Goal: Information Seeking & Learning: Find specific page/section

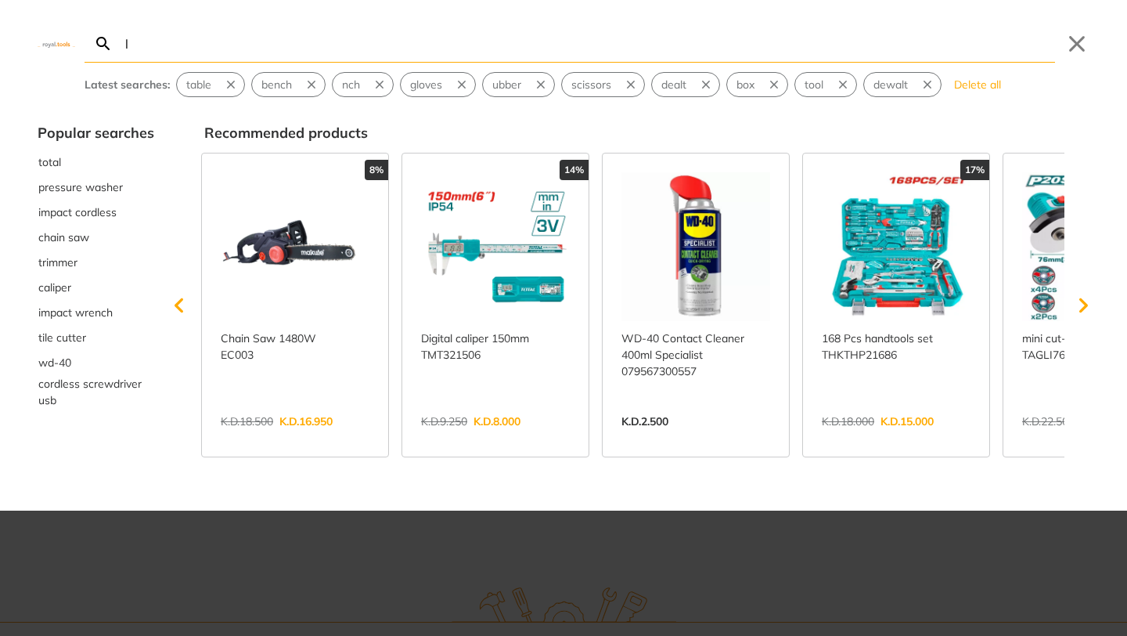
type input "lo"
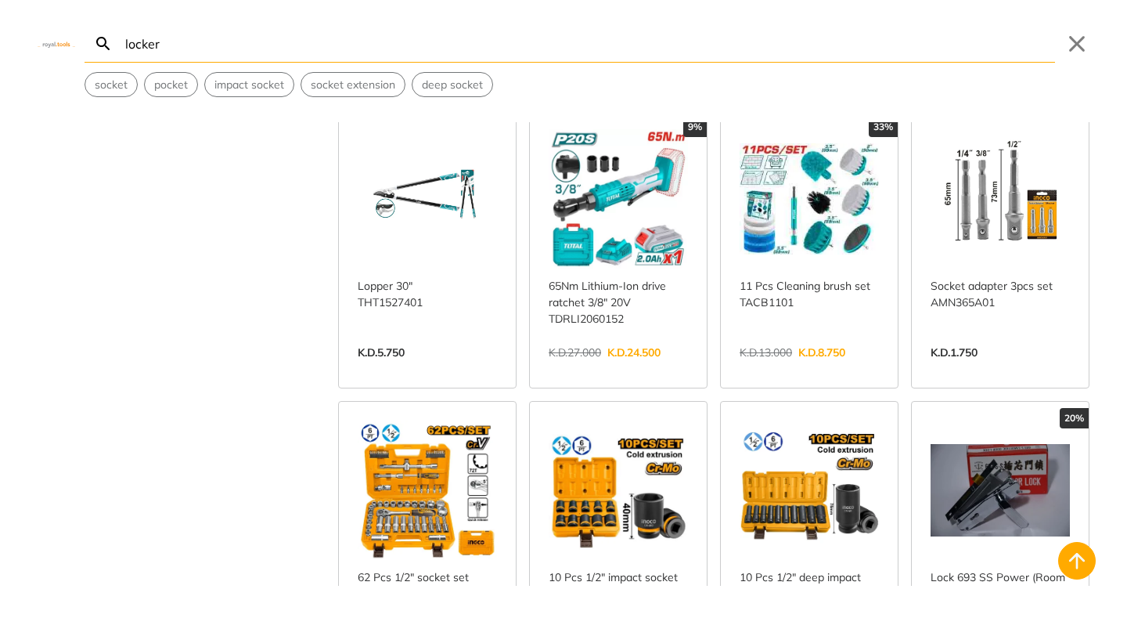
scroll to position [3186, 0]
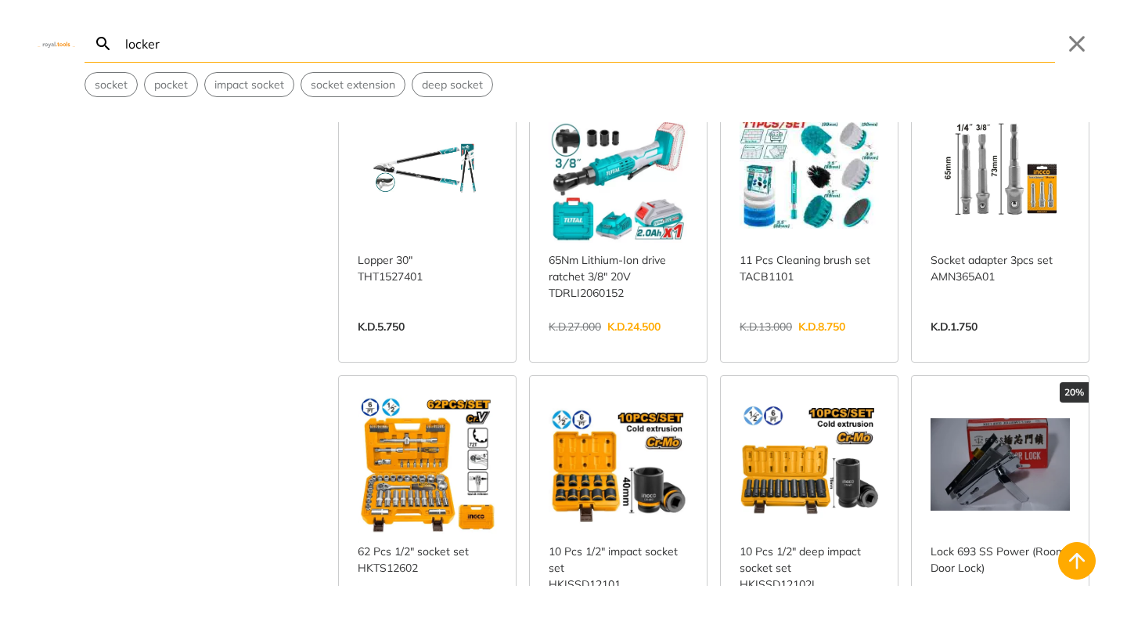
scroll to position [3230, 0]
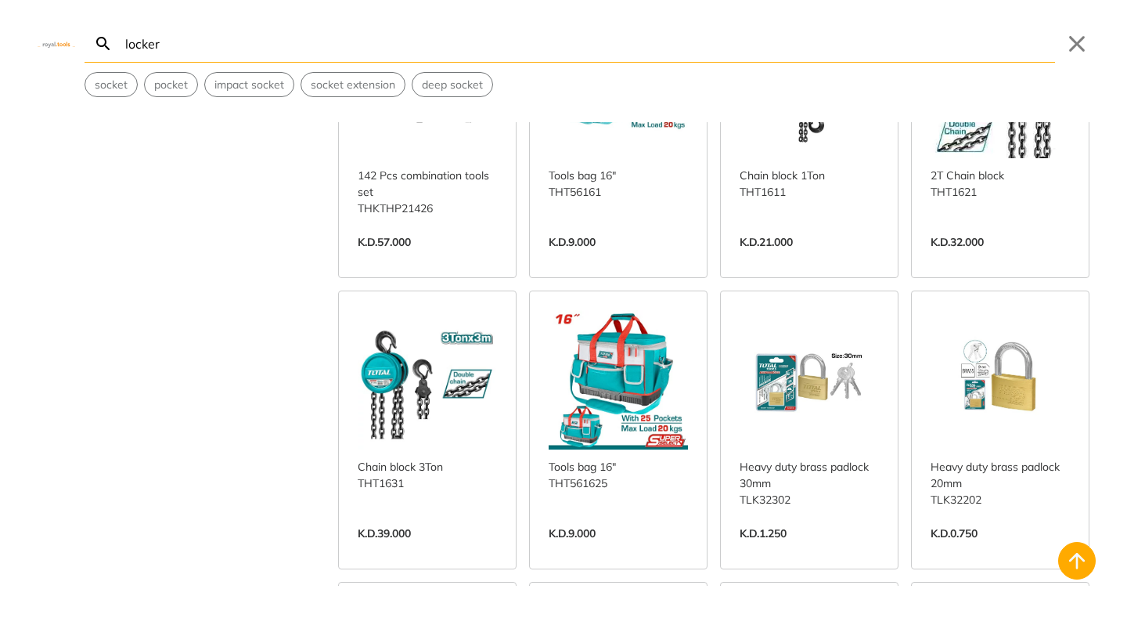
scroll to position [7251, 0]
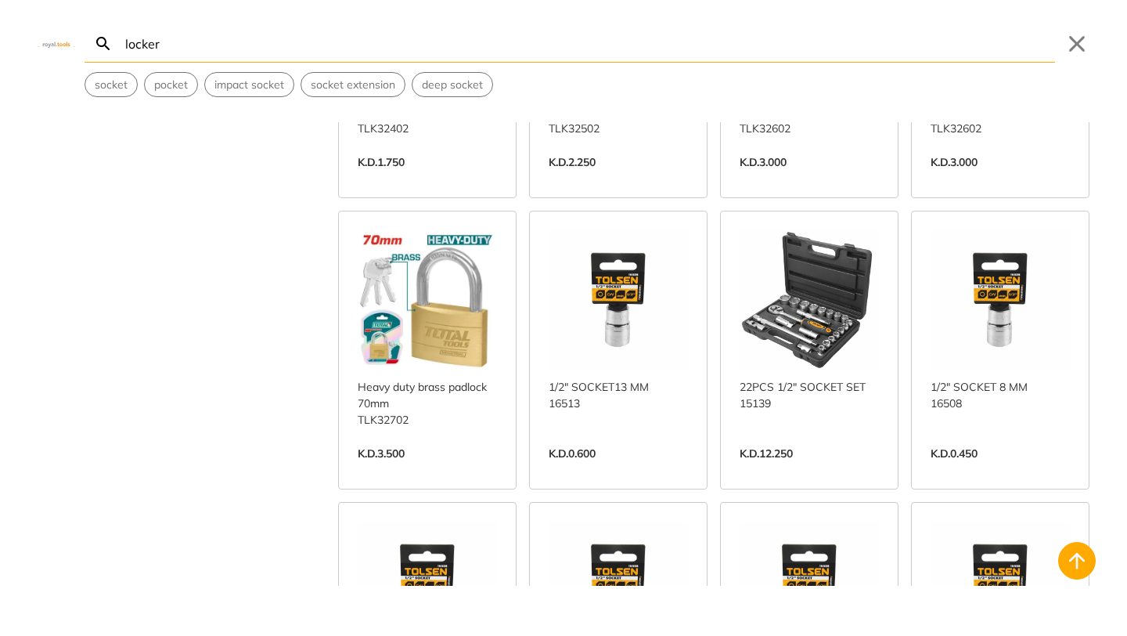
click at [292, 44] on input "locker" at bounding box center [588, 43] width 933 height 37
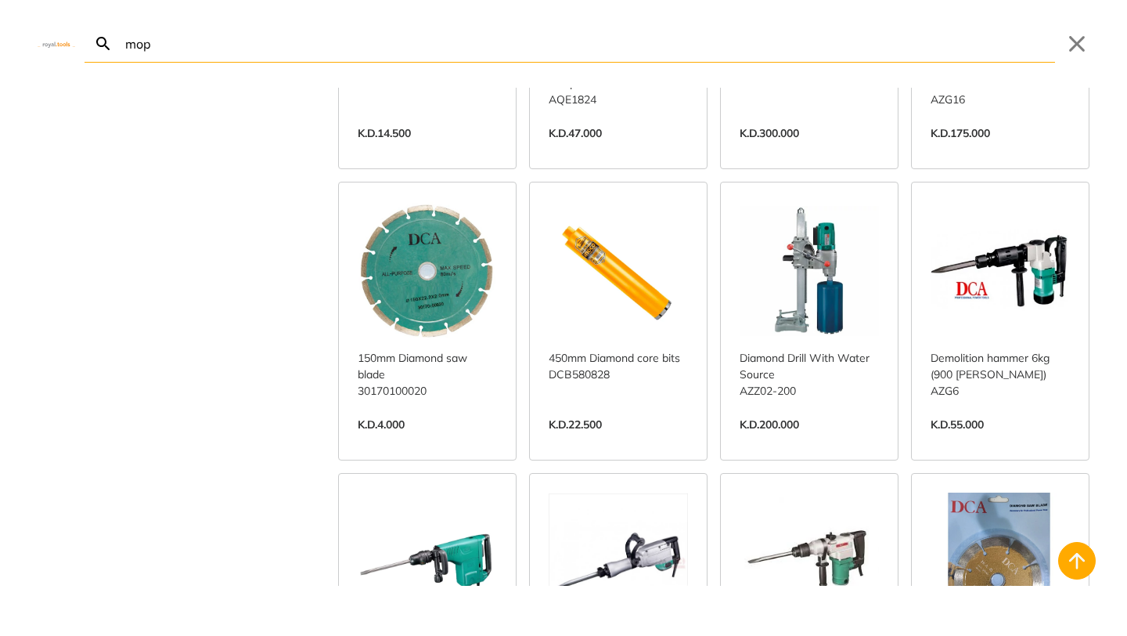
scroll to position [4577, 0]
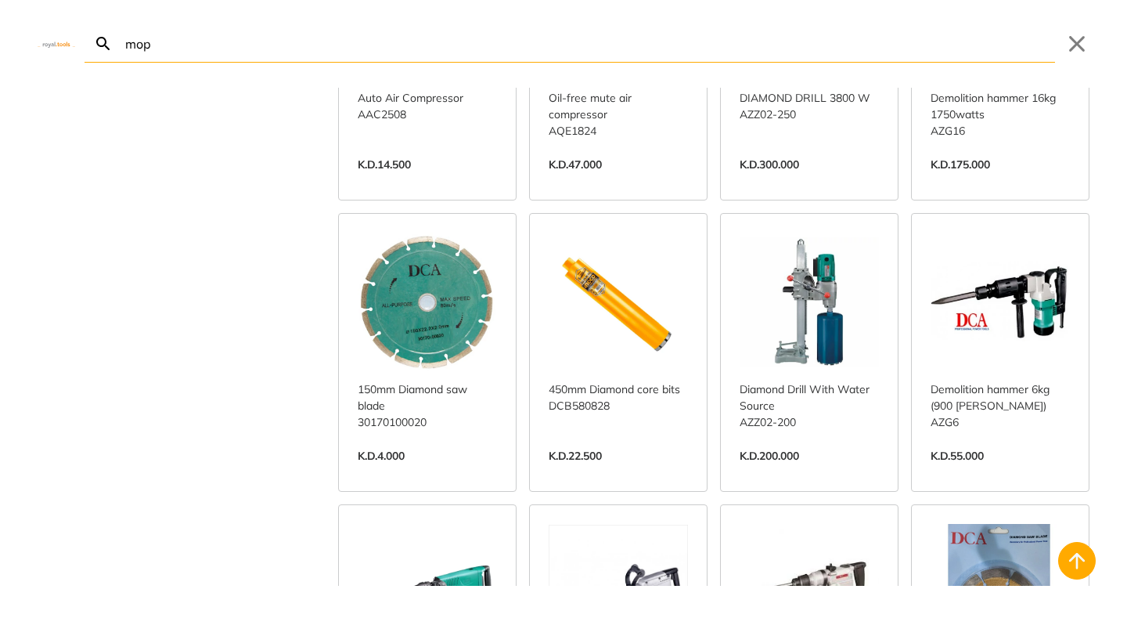
click at [546, 52] on input "mop" at bounding box center [588, 43] width 933 height 37
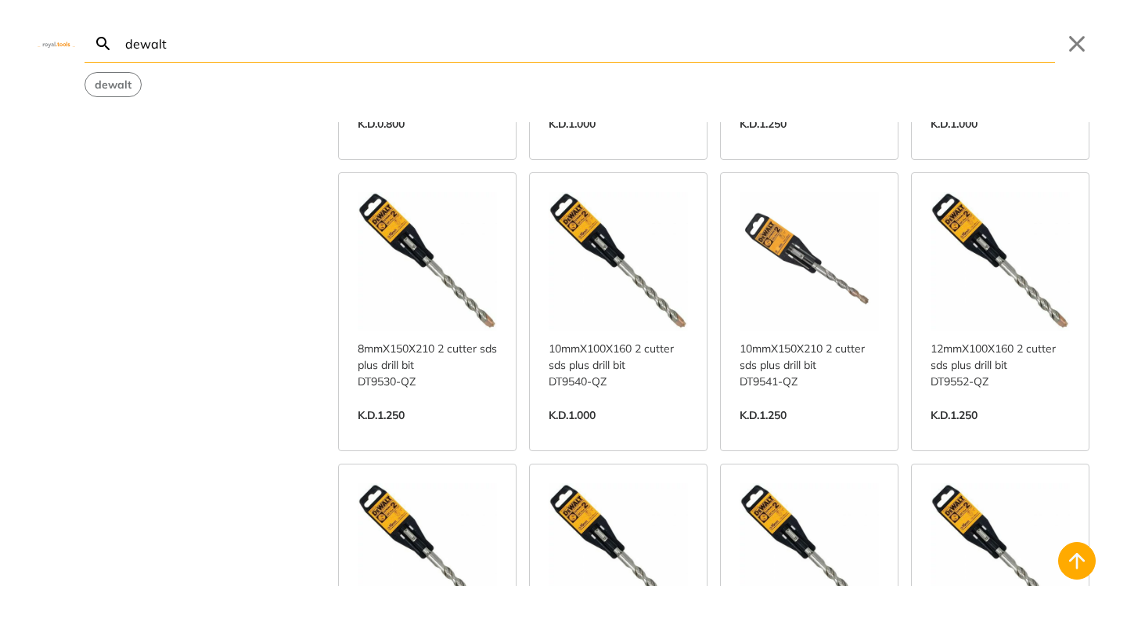
scroll to position [1253, 0]
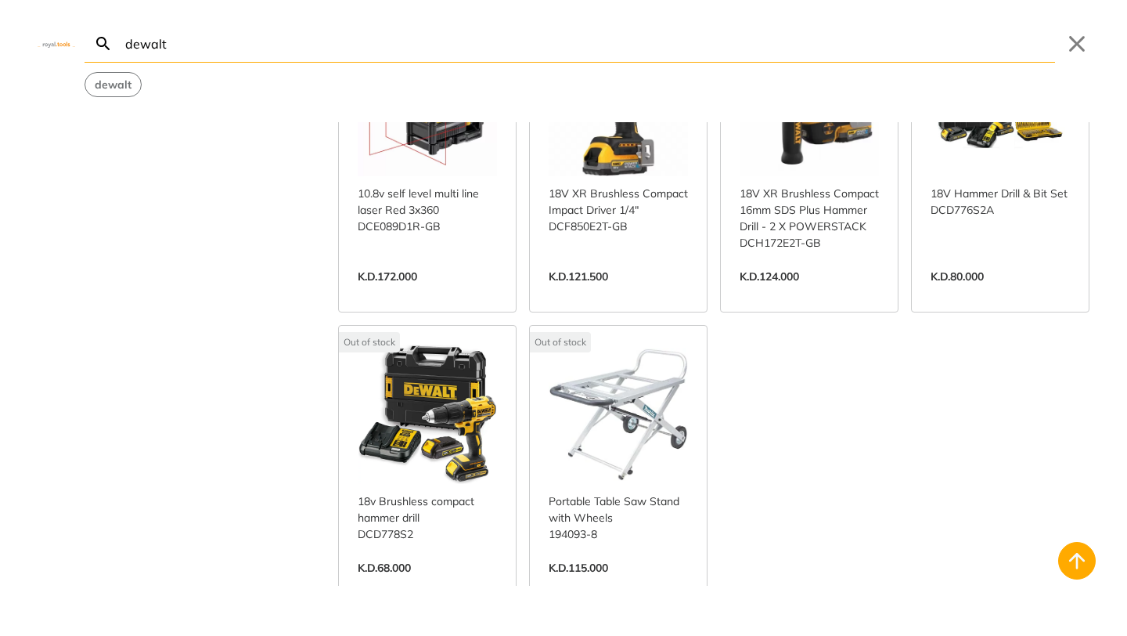
scroll to position [10939, 0]
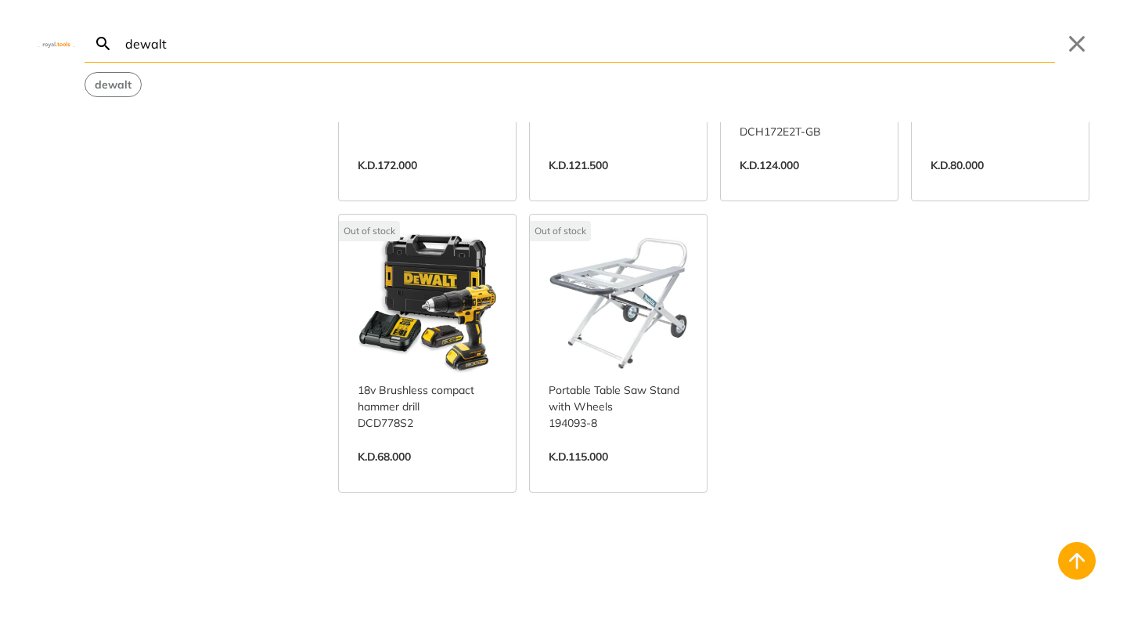
type input "dewalt"
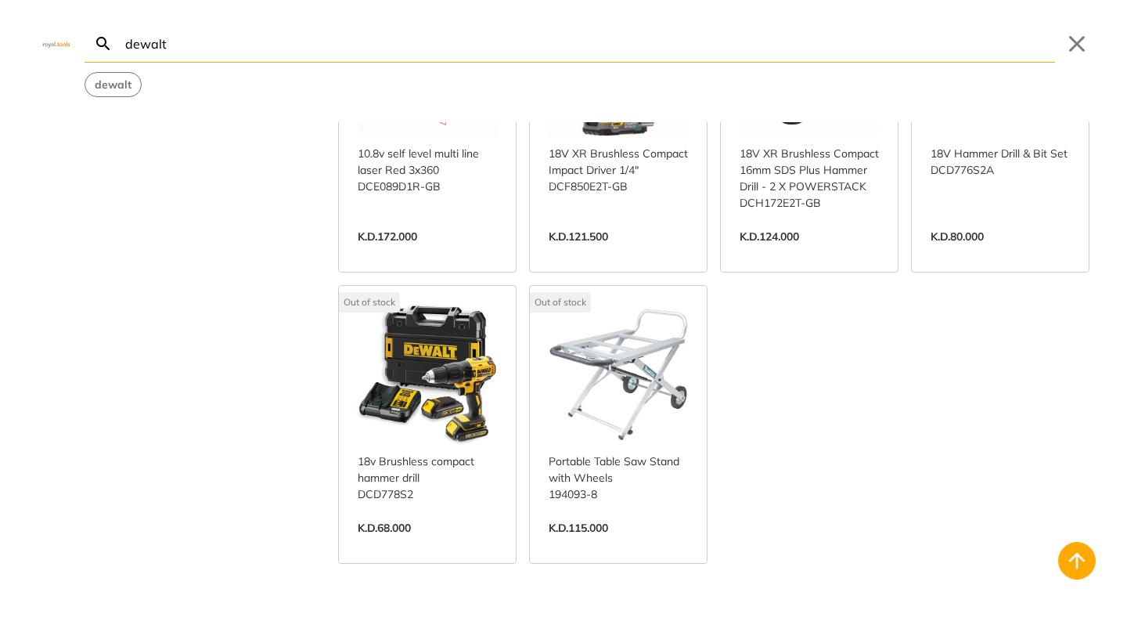
scroll to position [10828, 0]
